Goal: Transaction & Acquisition: Subscribe to service/newsletter

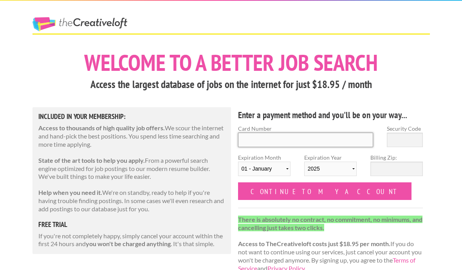
click at [295, 133] on input "Card Number" at bounding box center [306, 140] width 136 height 14
click at [95, 25] on link "The Creative Loft" at bounding box center [80, 24] width 95 height 14
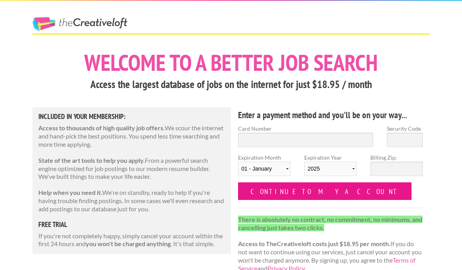
click at [274, 188] on input "Continue to my account" at bounding box center [325, 192] width 174 height 18
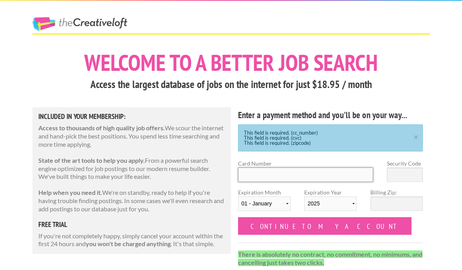
click at [273, 178] on input "Card Number" at bounding box center [306, 175] width 136 height 14
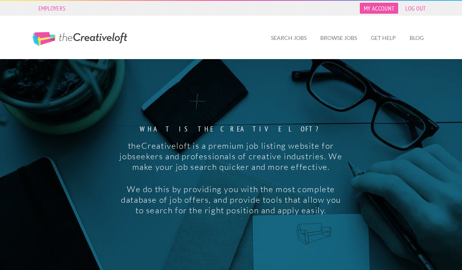
click at [390, 6] on link "My Account" at bounding box center [379, 8] width 38 height 11
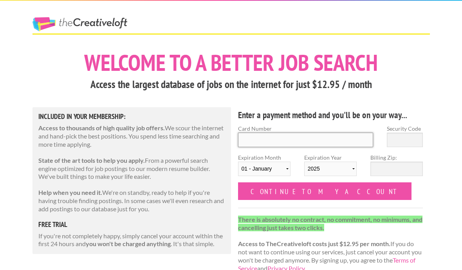
click at [278, 138] on input "Card Number" at bounding box center [306, 140] width 136 height 14
